Goal: Task Accomplishment & Management: Manage account settings

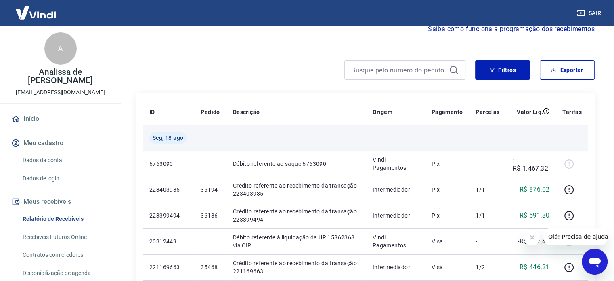
scroll to position [81, 0]
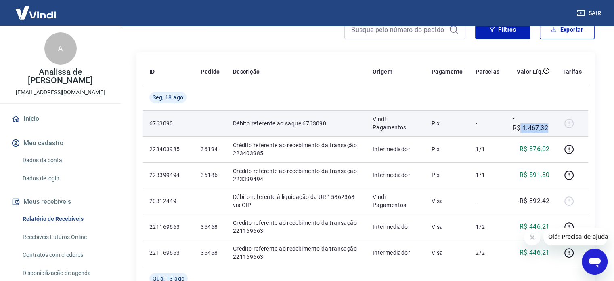
drag, startPoint x: 521, startPoint y: 128, endPoint x: 555, endPoint y: 126, distance: 33.2
click at [555, 126] on td "-R$ 1.467,32" at bounding box center [531, 123] width 50 height 26
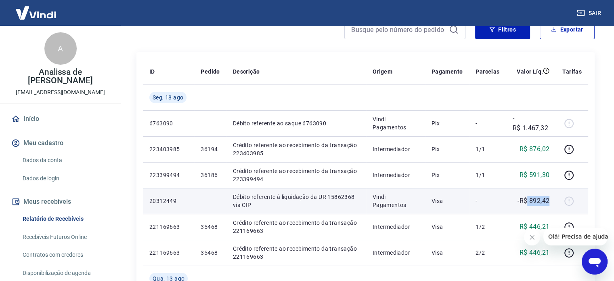
drag, startPoint x: 538, startPoint y: 200, endPoint x: 554, endPoint y: 197, distance: 16.5
click at [554, 197] on td "-R$ 892,42" at bounding box center [531, 201] width 50 height 26
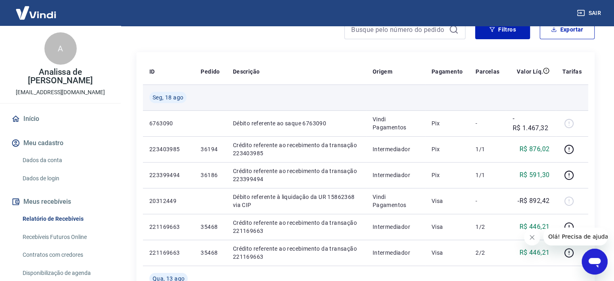
click at [409, 97] on td at bounding box center [395, 97] width 59 height 26
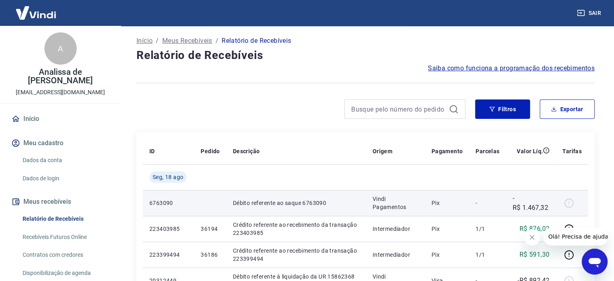
scroll to position [0, 0]
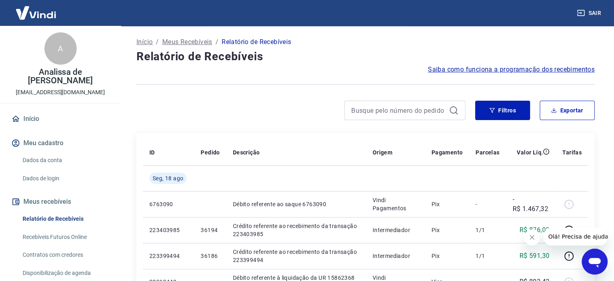
click at [37, 153] on link "Dados da conta" at bounding box center [65, 160] width 92 height 17
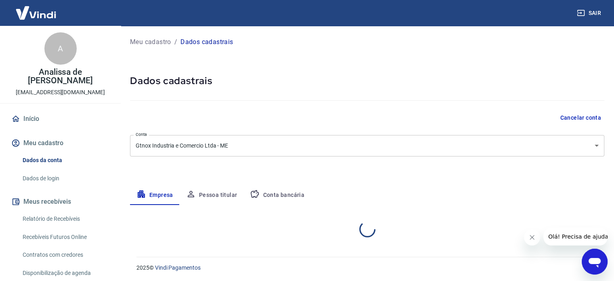
select select "SP"
select select "business"
click at [55, 171] on link "Dados de login" at bounding box center [65, 178] width 92 height 17
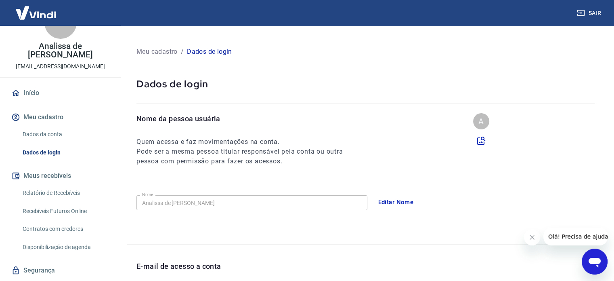
scroll to position [40, 0]
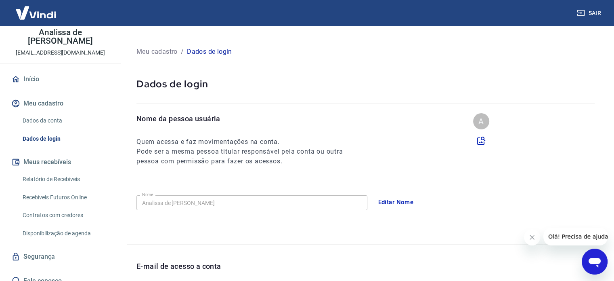
click at [58, 153] on button "Meus recebíveis" at bounding box center [60, 162] width 101 height 18
click at [58, 171] on link "Relatório de Recebíveis" at bounding box center [65, 179] width 92 height 17
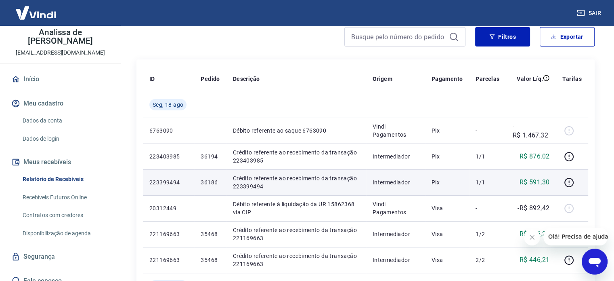
scroll to position [81, 0]
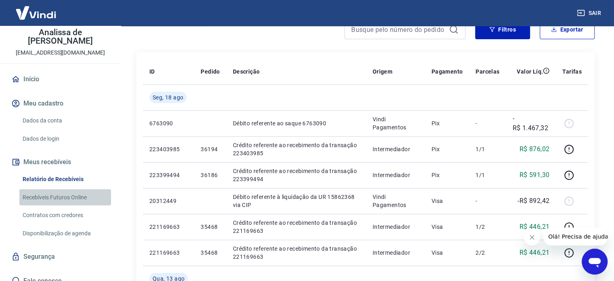
click at [80, 189] on link "Recebíveis Futuros Online" at bounding box center [65, 197] width 92 height 17
